Goal: Transaction & Acquisition: Purchase product/service

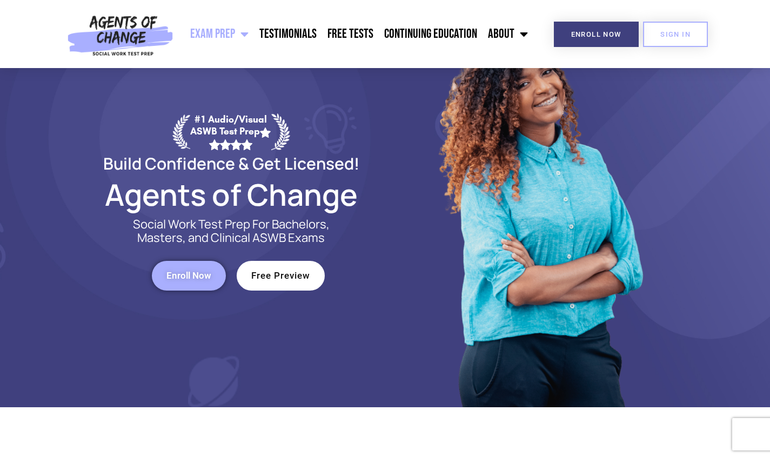
scroll to position [73, 0]
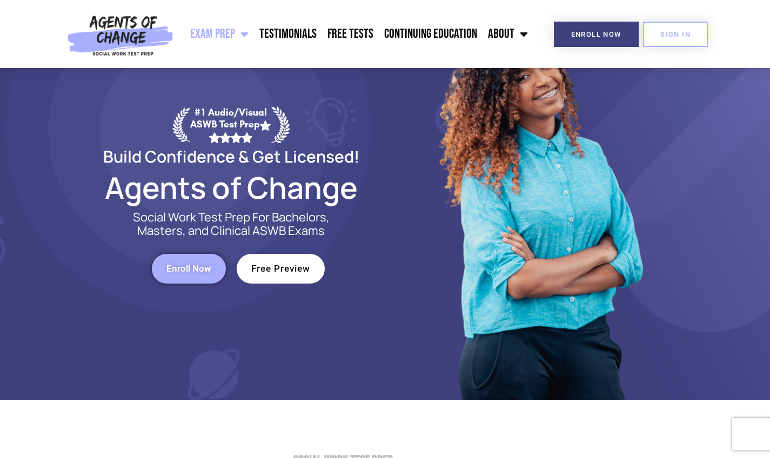
click at [205, 274] on span "Enroll Now" at bounding box center [188, 268] width 45 height 9
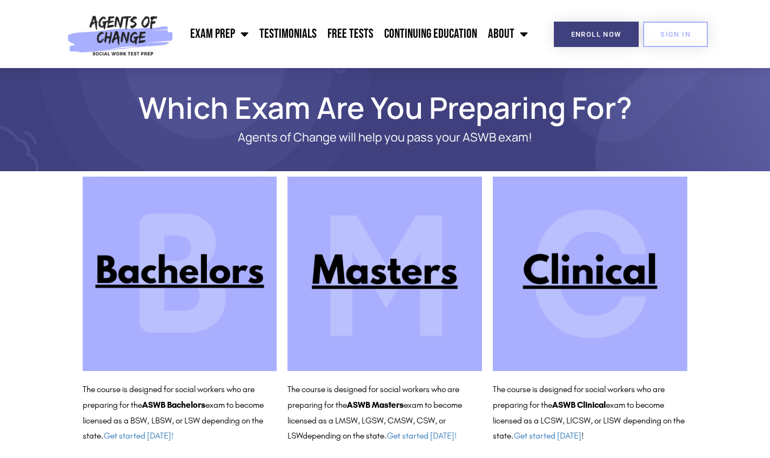
click at [377, 295] on img at bounding box center [385, 274] width 195 height 195
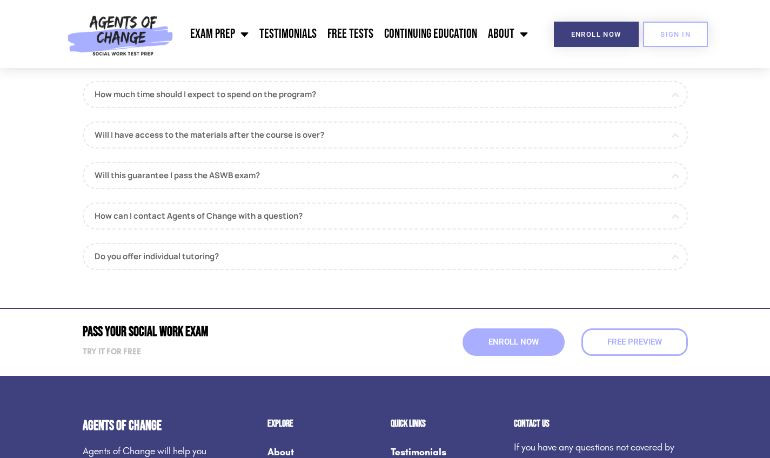
scroll to position [1270, 0]
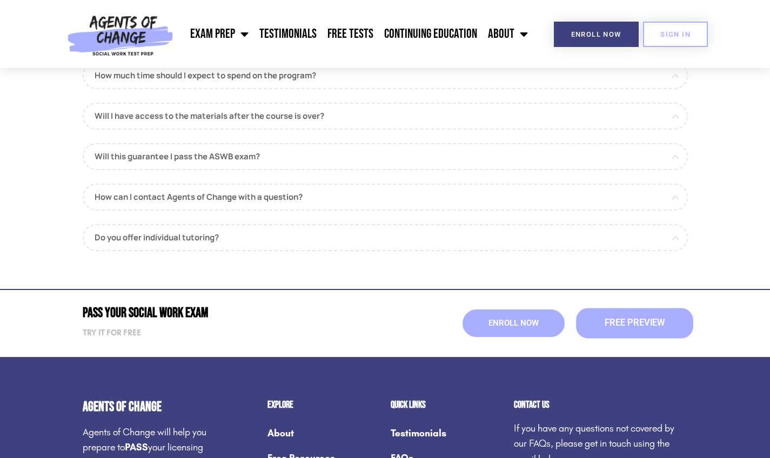
click at [632, 319] on span "Free Preview" at bounding box center [634, 323] width 60 height 9
